Goal: Find specific page/section: Find specific page/section

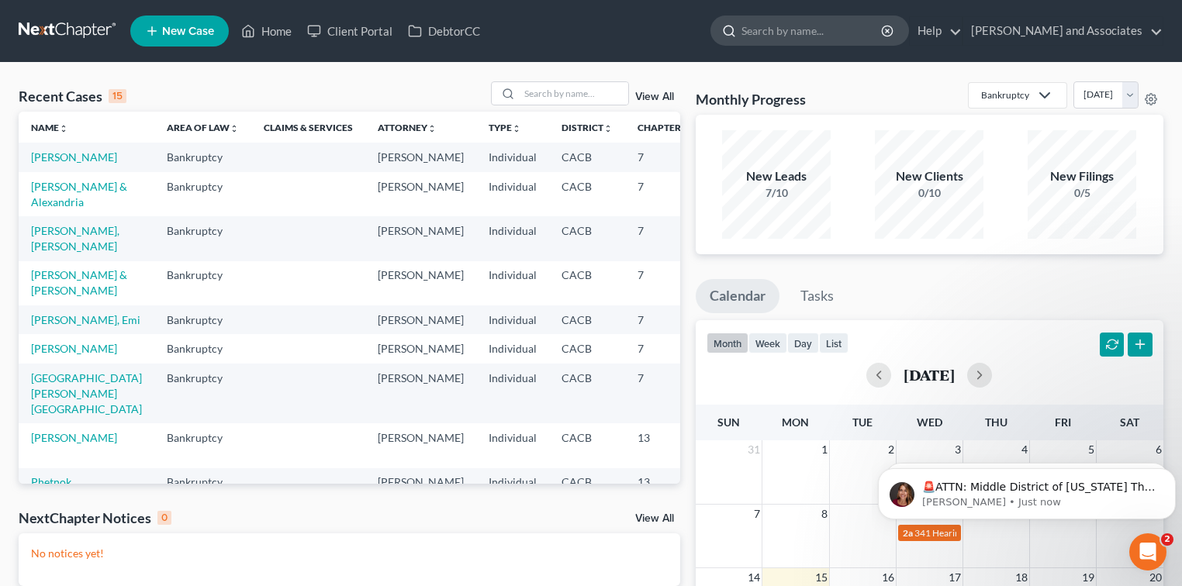
click at [822, 25] on input "search" at bounding box center [812, 30] width 142 height 29
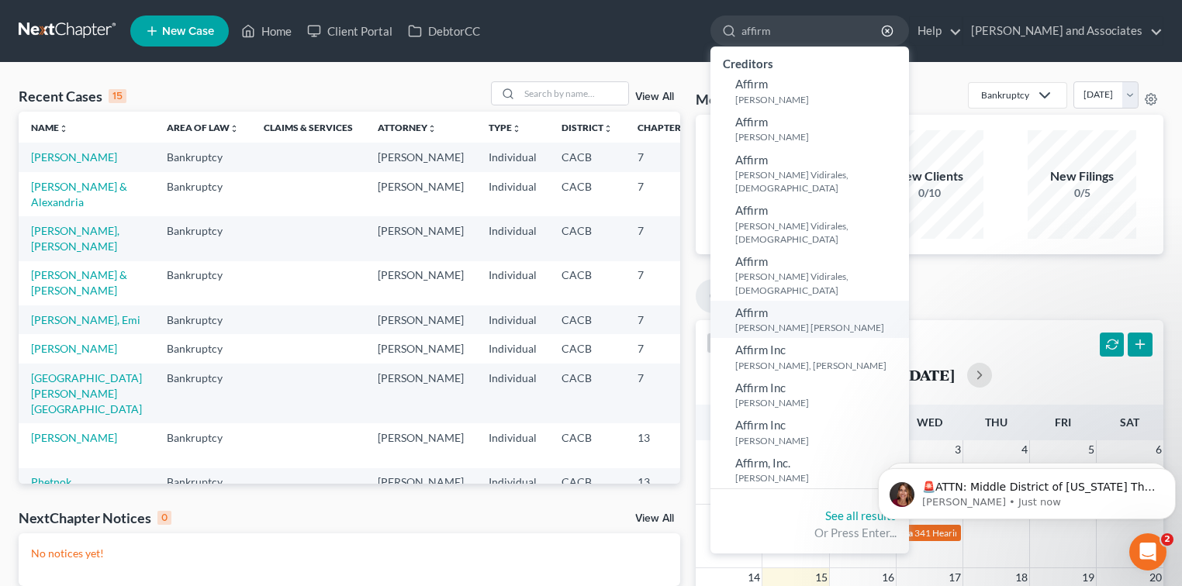
type input "affirm"
click at [810, 301] on link "Affirm Rodriguez Orozco, Christina" at bounding box center [809, 320] width 199 height 38
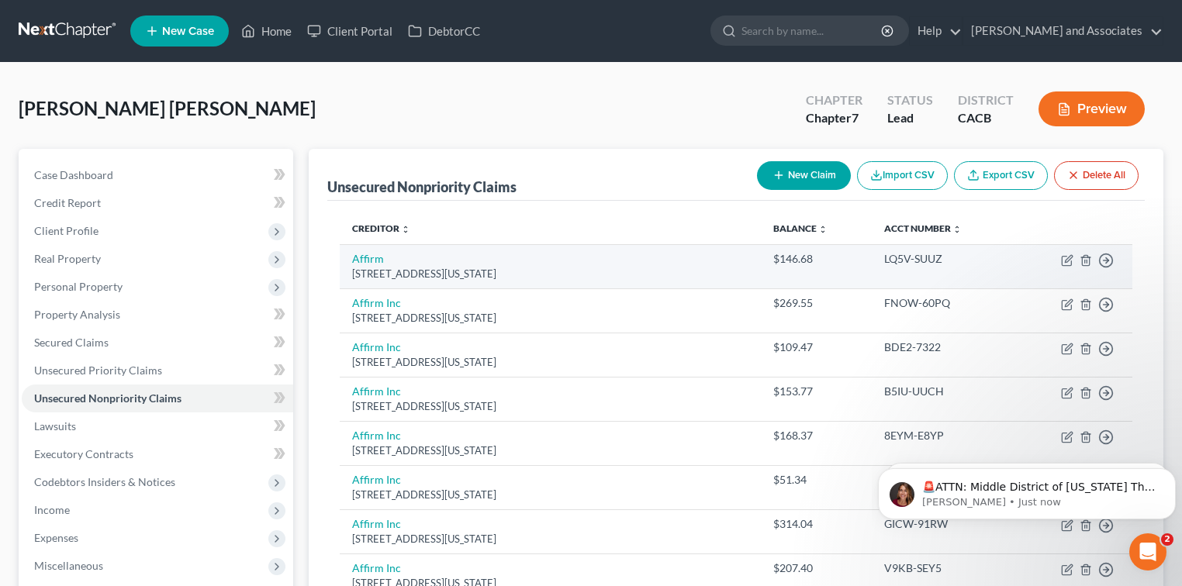
drag, startPoint x: 540, startPoint y: 274, endPoint x: 347, endPoint y: 278, distance: 193.9
click at [347, 278] on td "Affirm 650 California St, San Francisco, CA 94108" at bounding box center [550, 266] width 421 height 44
copy div "650 California St, San Francisco, CA 94108"
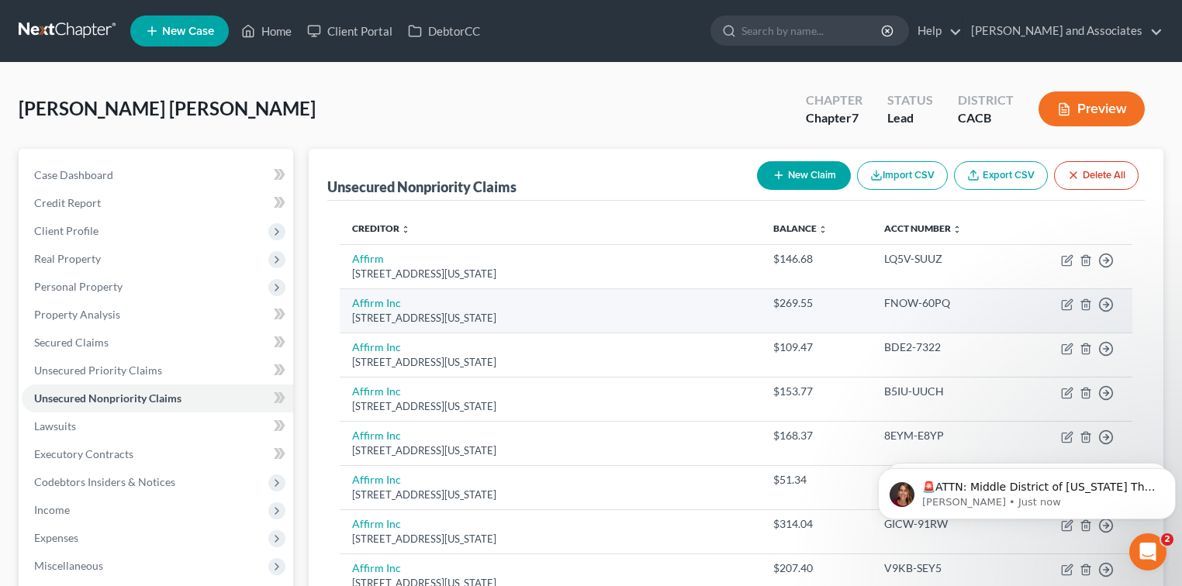
scroll to position [310, 0]
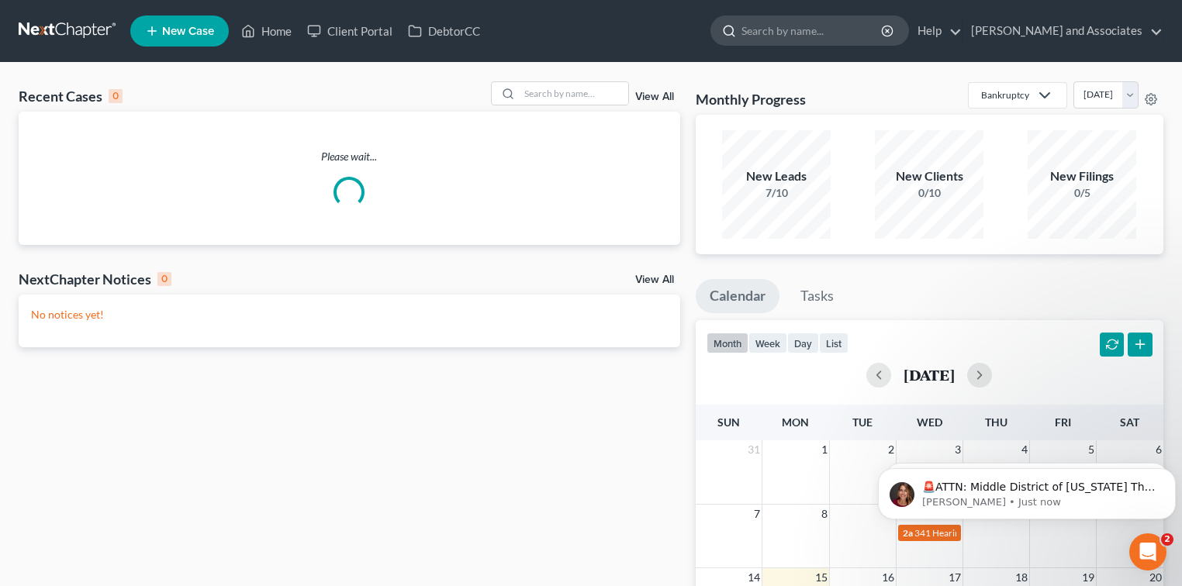
click at [789, 27] on input "search" at bounding box center [812, 30] width 142 height 29
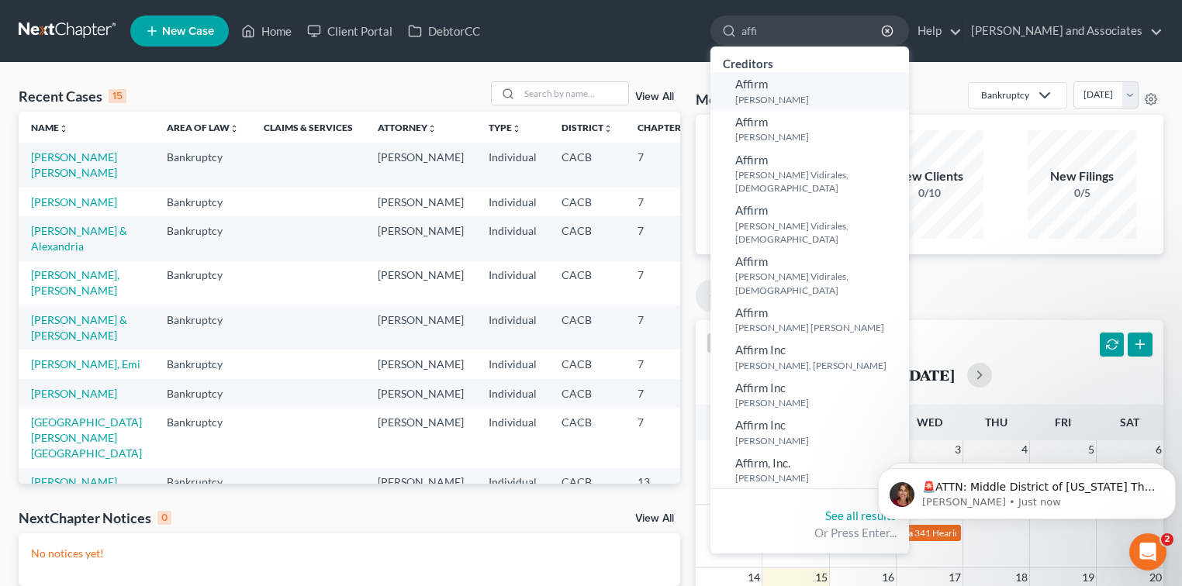
type input "affi"
click at [753, 99] on small "[PERSON_NAME]" at bounding box center [820, 99] width 170 height 13
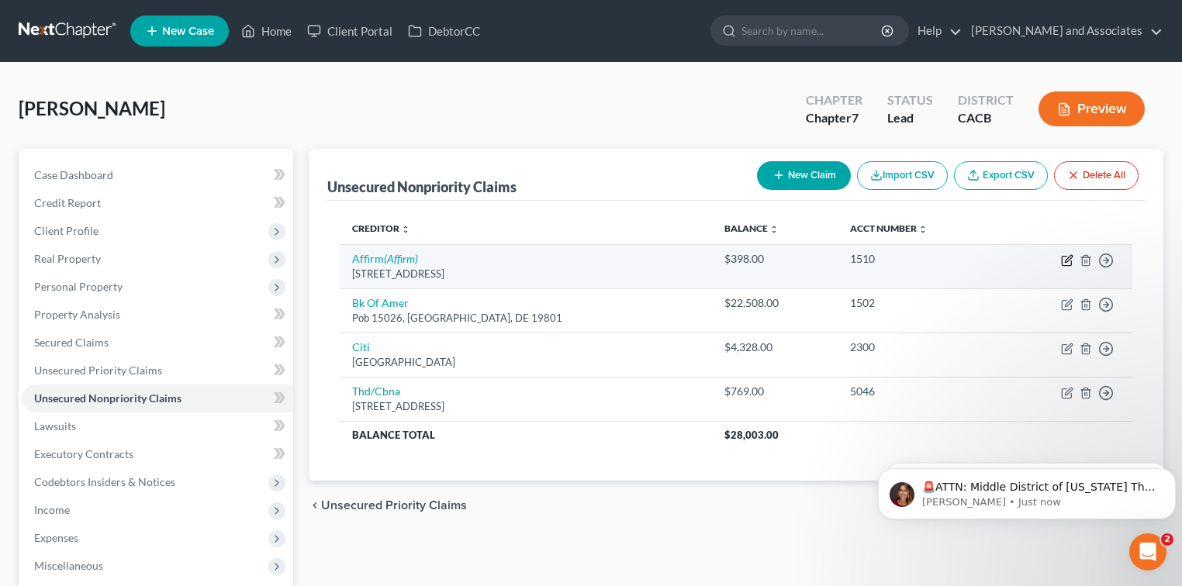
click at [1068, 259] on icon "button" at bounding box center [1067, 260] width 12 height 12
select select "4"
select select "0"
select select "4"
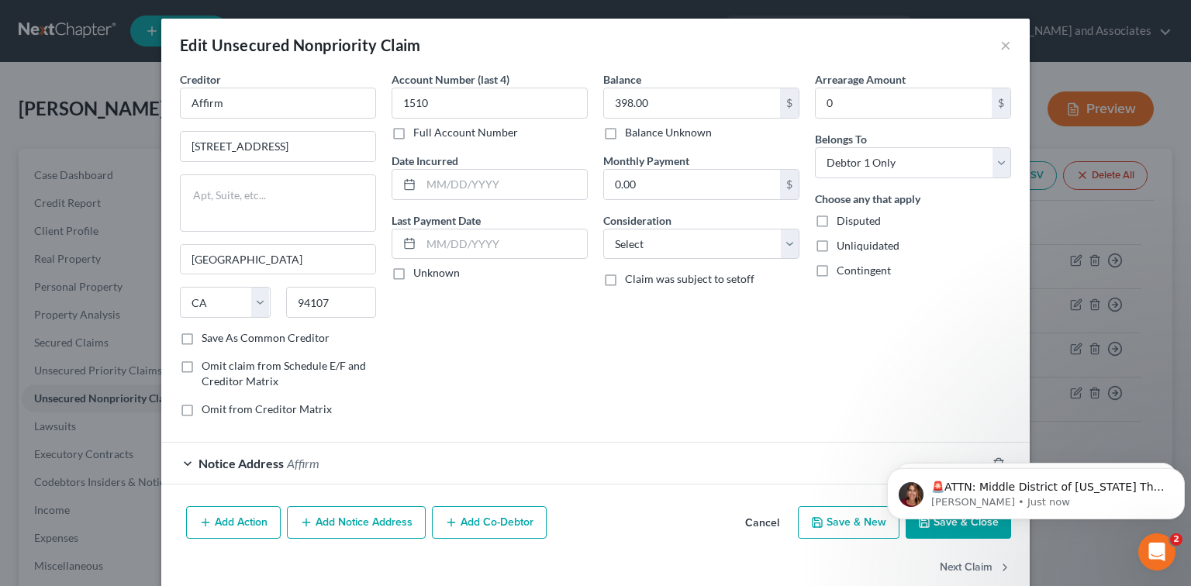
click at [423, 450] on div "Notice Address Affirm" at bounding box center [573, 463] width 825 height 41
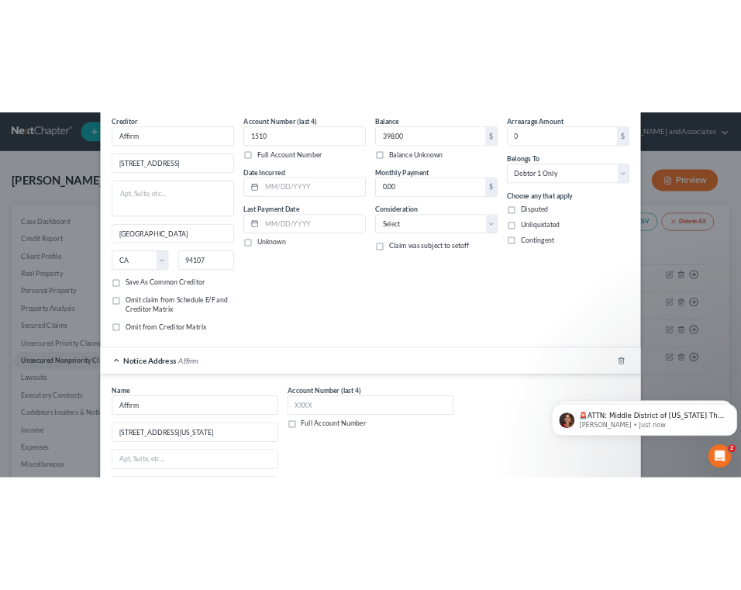
scroll to position [103, 0]
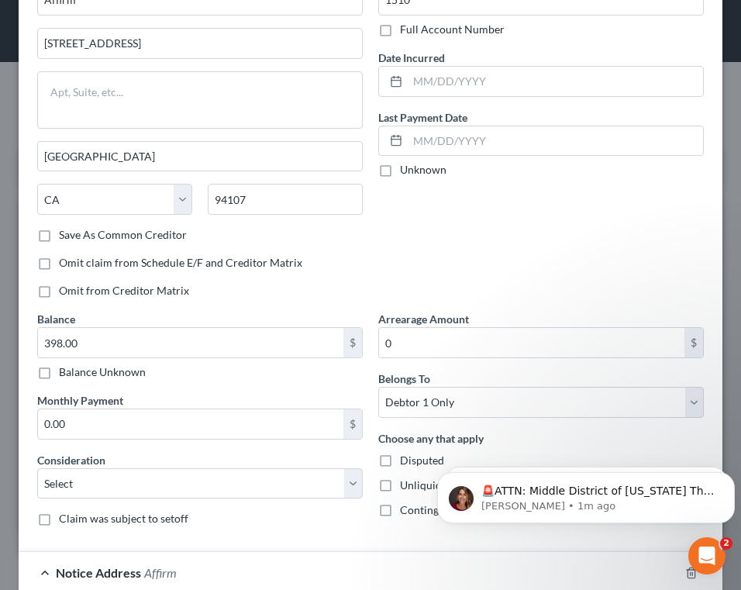
click at [515, 248] on div "Account Number (last 4) 1510 Full Account Number Date Incurred Last Payment Dat…" at bounding box center [541, 139] width 341 height 343
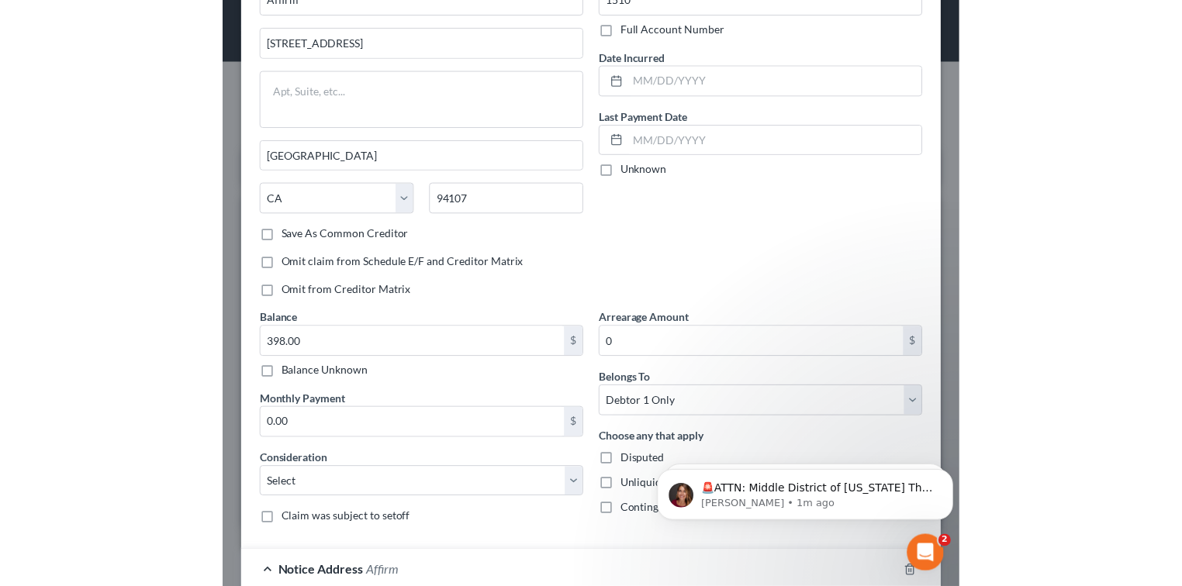
scroll to position [0, 0]
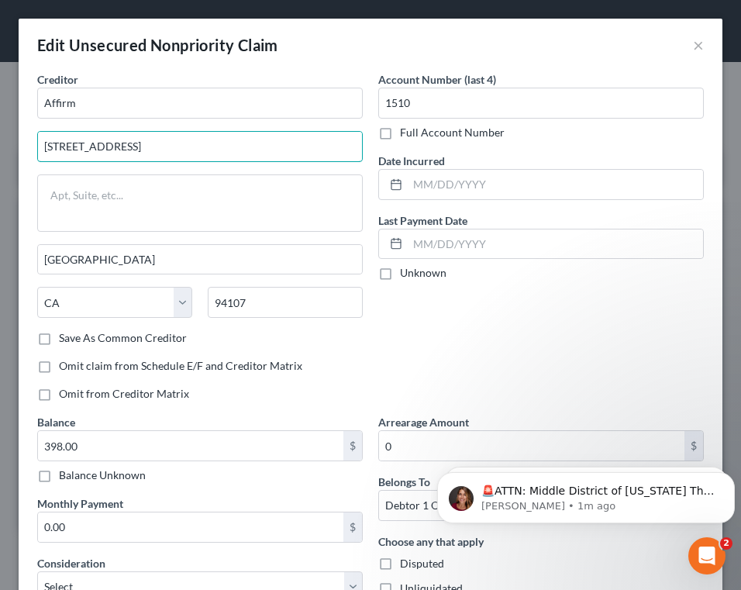
drag, startPoint x: 237, startPoint y: 146, endPoint x: -71, endPoint y: 146, distance: 308.6
click at [0, 146] on html "Home New Case Client Portal DebtorCC Michael B. Clayton and Associates mbclayto…" at bounding box center [370, 318] width 741 height 637
click at [495, 216] on div "Last Payment Date Unknown" at bounding box center [541, 246] width 326 height 69
click at [680, 47] on div "Edit Unsecured Nonpriority Claim ×" at bounding box center [371, 45] width 704 height 53
click at [693, 47] on button "×" at bounding box center [698, 45] width 11 height 19
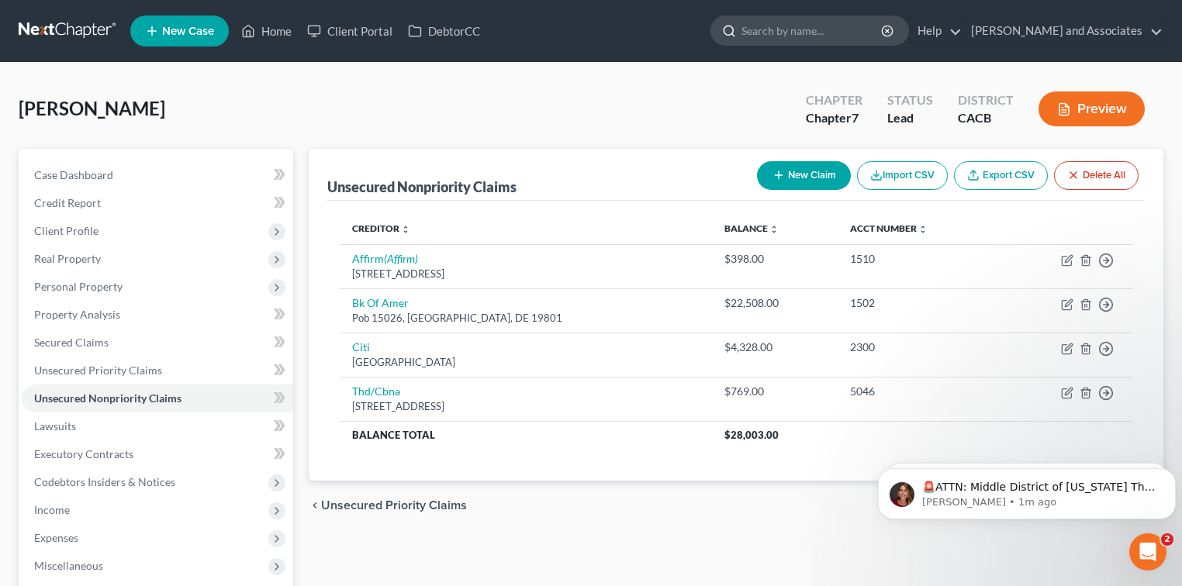
click at [841, 25] on input "search" at bounding box center [812, 30] width 142 height 29
click at [58, 18] on link at bounding box center [68, 31] width 99 height 28
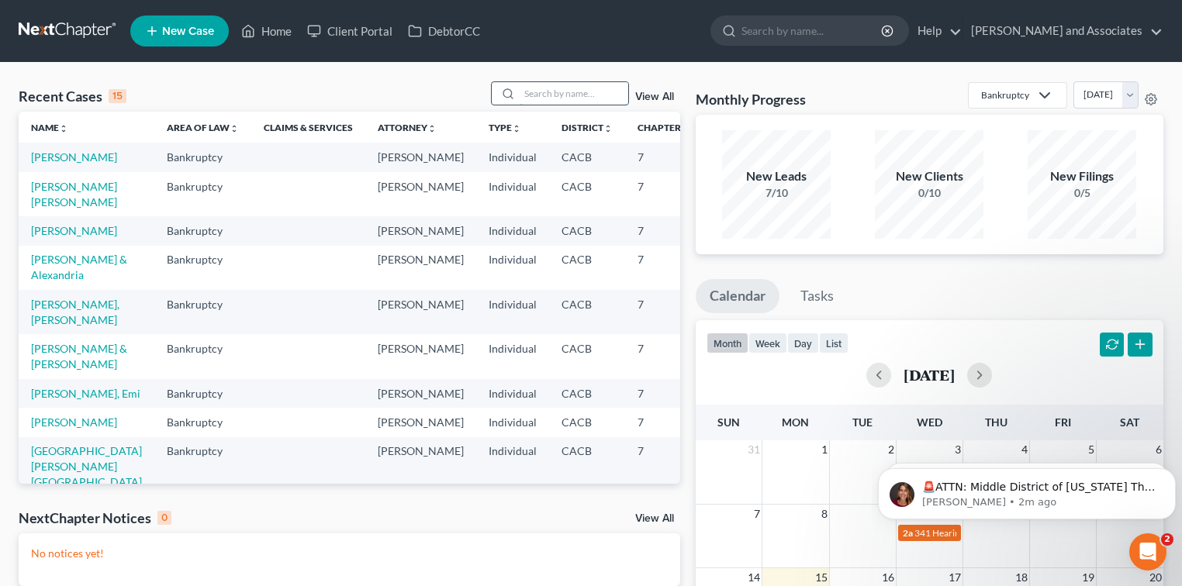
click at [548, 83] on input "search" at bounding box center [574, 93] width 109 height 22
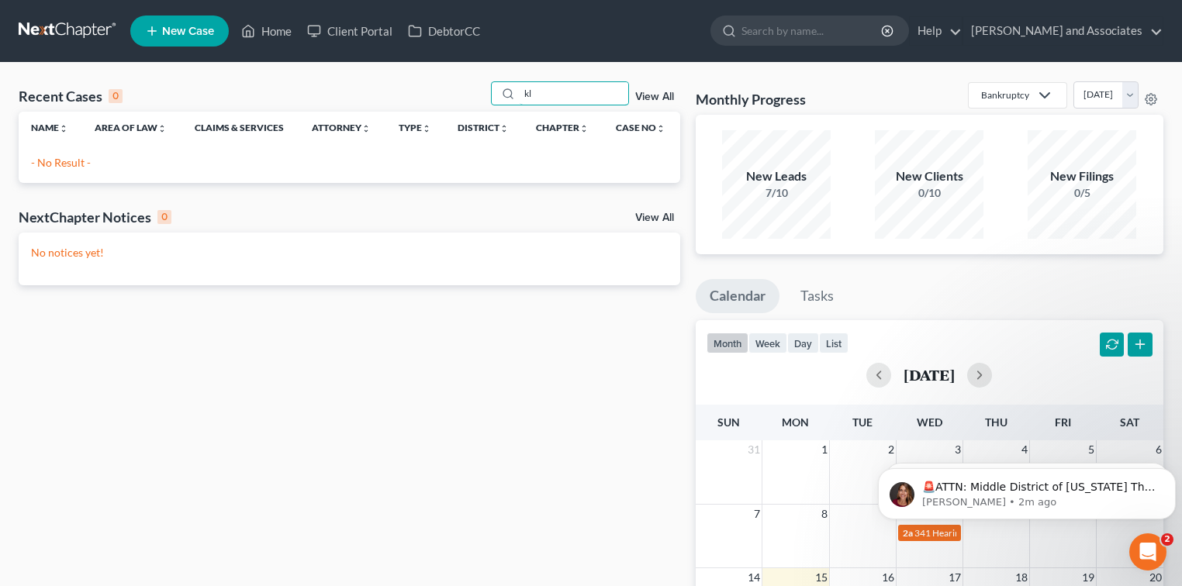
type input "k"
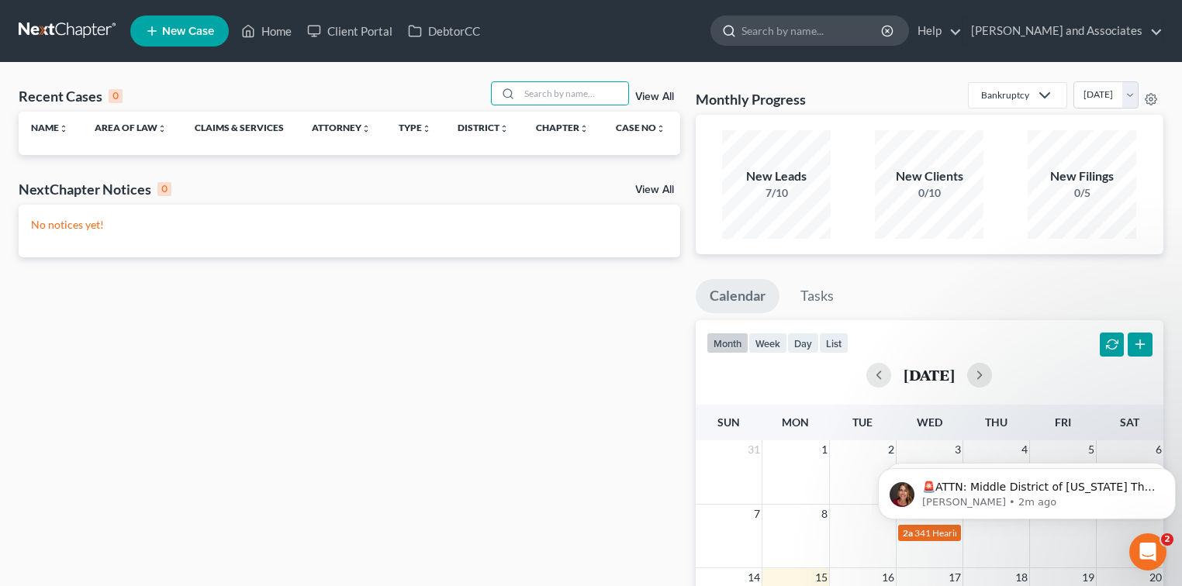
click at [761, 34] on input "search" at bounding box center [812, 30] width 142 height 29
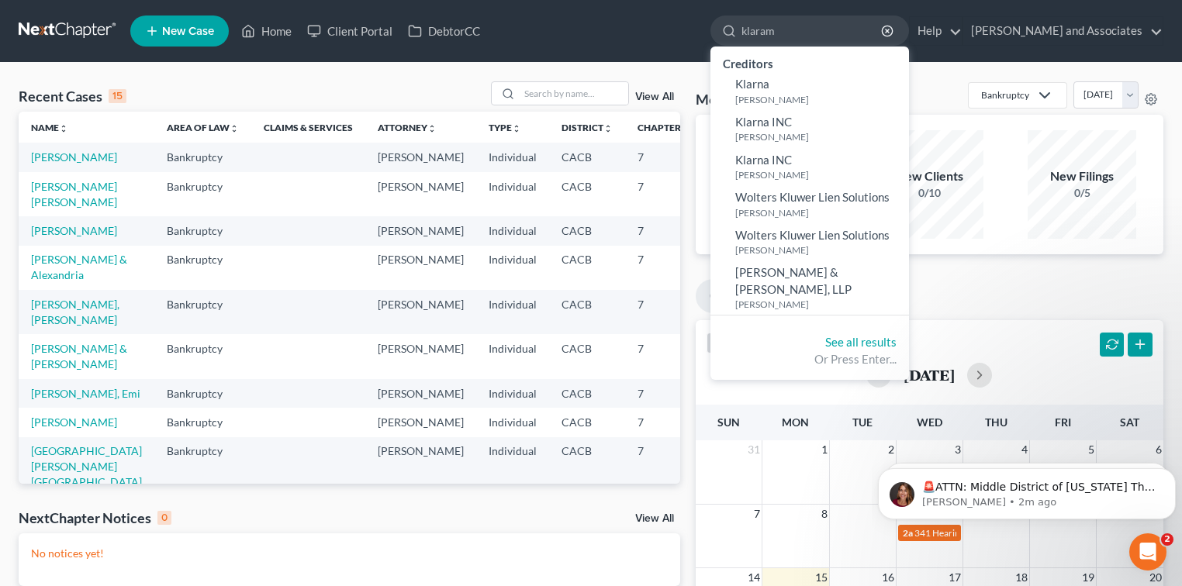
type input "klaram"
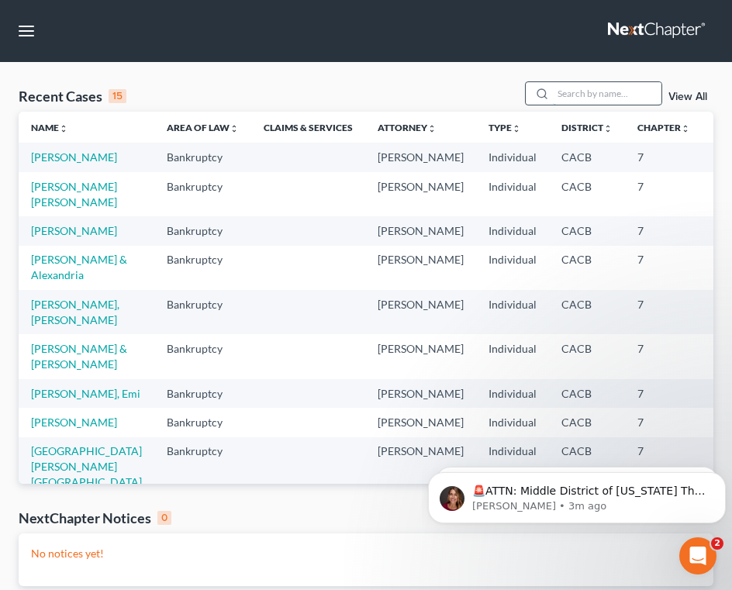
click at [608, 100] on input "search" at bounding box center [607, 93] width 109 height 22
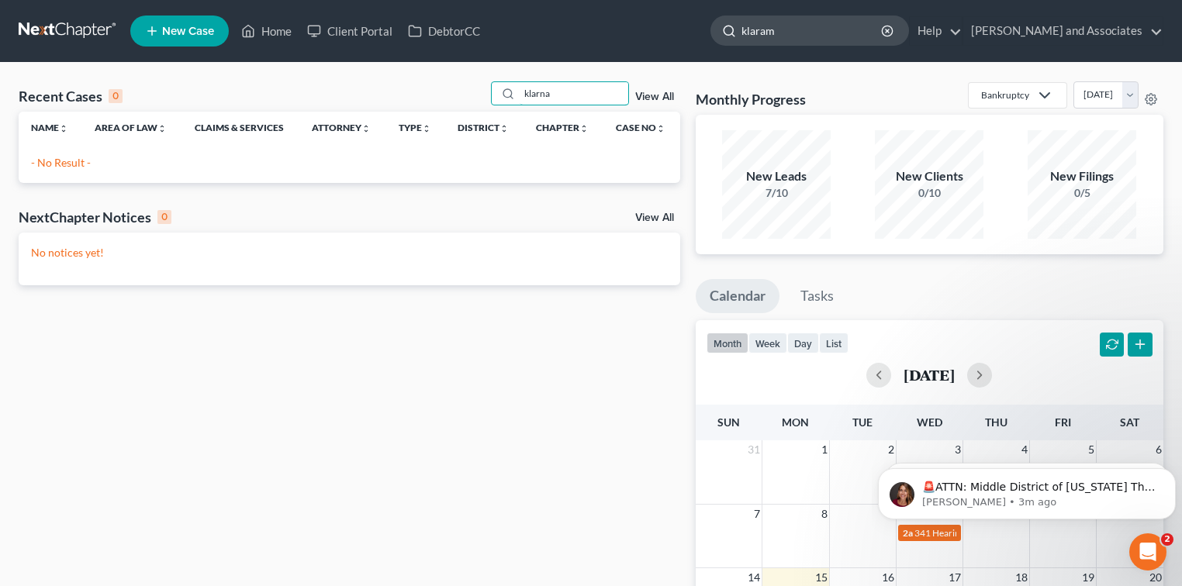
type input "klarna"
click at [809, 29] on input "klaram" at bounding box center [812, 30] width 142 height 29
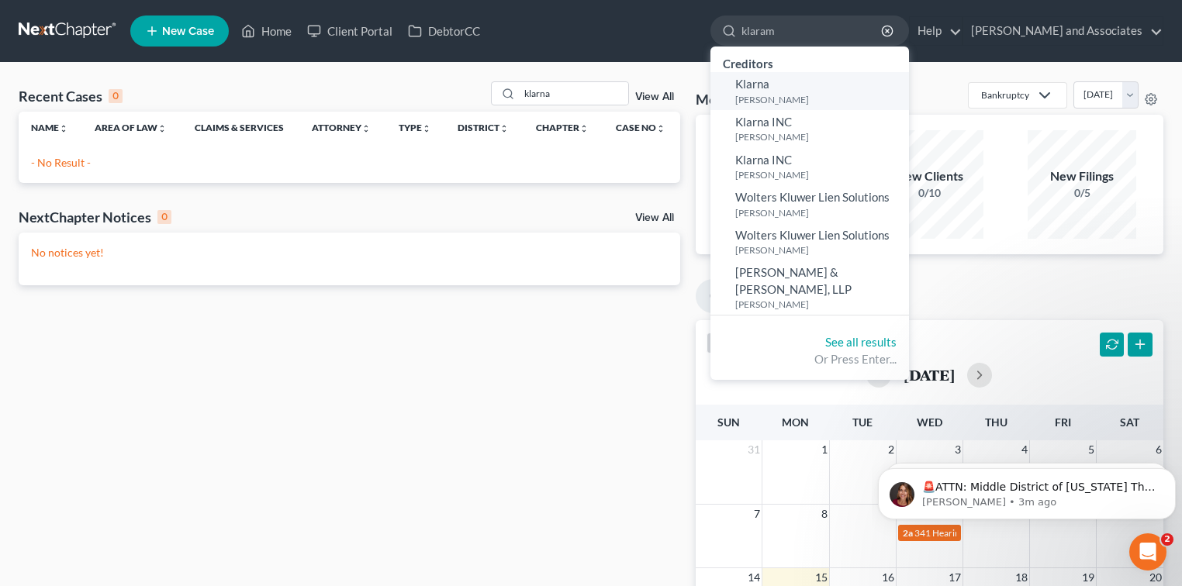
click at [798, 88] on link "[PERSON_NAME]" at bounding box center [809, 91] width 199 height 38
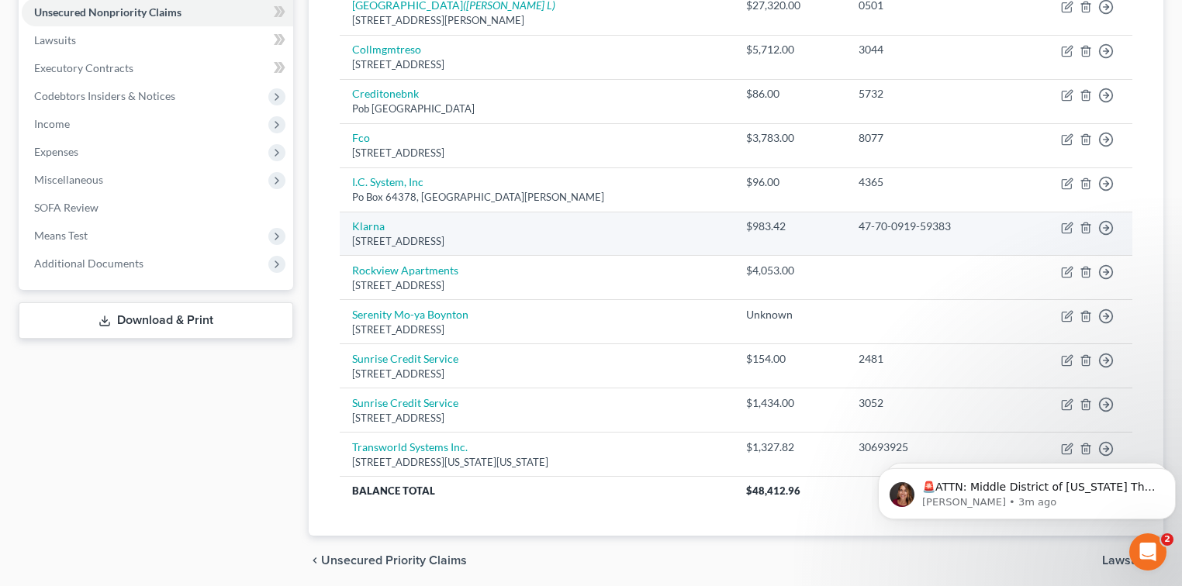
scroll to position [413, 0]
